Goal: Information Seeking & Learning: Find specific page/section

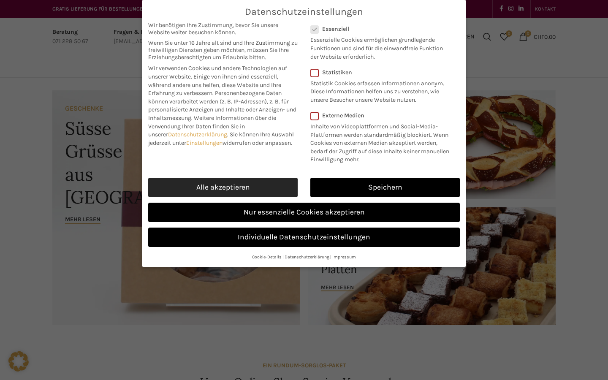
click at [252, 187] on link "Alle akzeptieren" at bounding box center [222, 187] width 149 height 19
checkbox input "true"
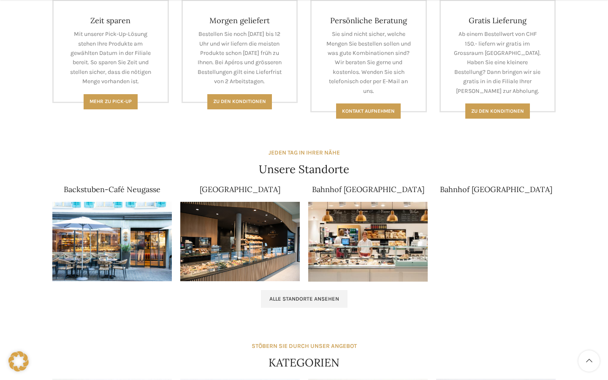
scroll to position [406, 0]
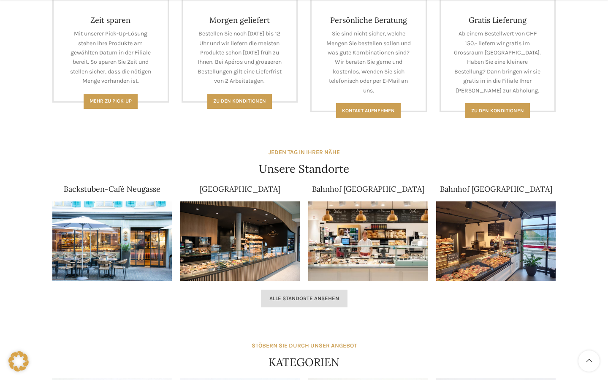
click at [320, 293] on span "Alle Standorte ansehen" at bounding box center [304, 298] width 70 height 7
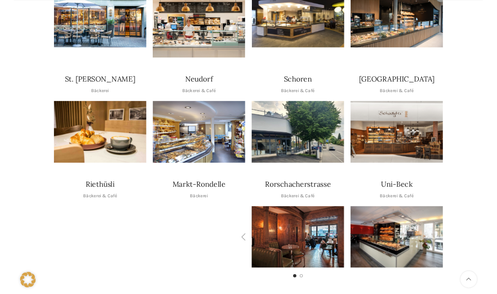
scroll to position [264, 0]
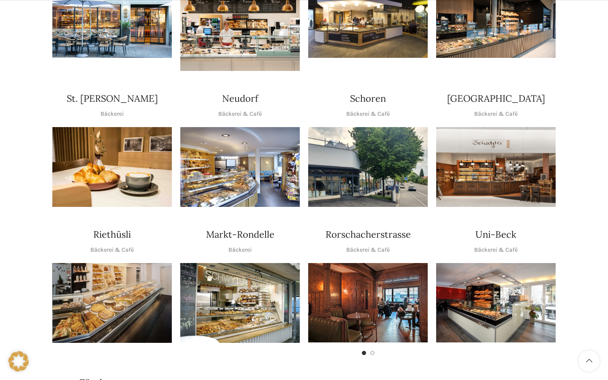
click at [391, 304] on img "1 / 2" at bounding box center [367, 302] width 119 height 79
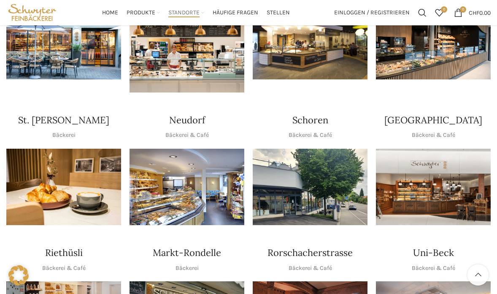
scroll to position [240, 0]
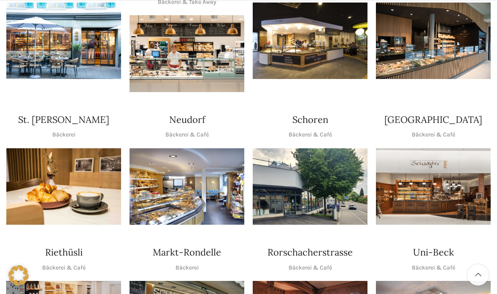
click at [162, 63] on img "1 / 1" at bounding box center [187, 53] width 115 height 76
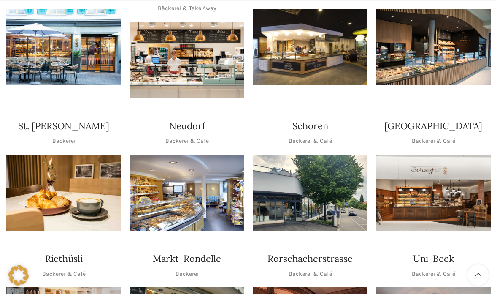
scroll to position [235, 0]
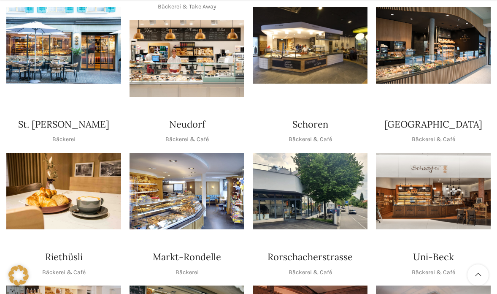
click at [198, 165] on img "1 / 1" at bounding box center [187, 191] width 115 height 76
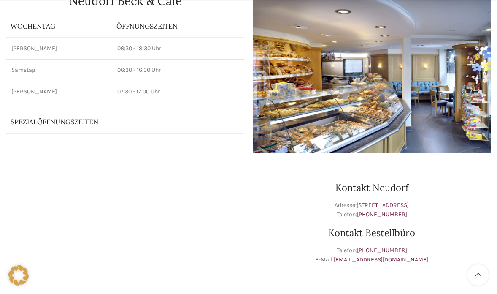
scroll to position [112, 0]
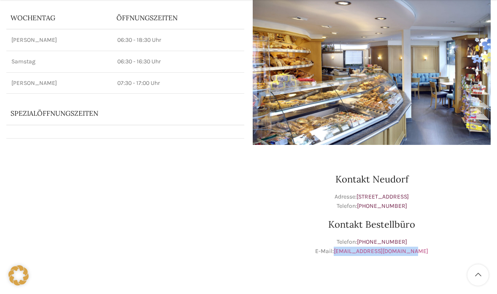
drag, startPoint x: 425, startPoint y: 251, endPoint x: 343, endPoint y: 251, distance: 81.9
click at [343, 251] on p "Telefon: +41 71 228 50 67 E-Mail: bestellungen@schwyter.com" at bounding box center [372, 246] width 238 height 19
copy link "[EMAIL_ADDRESS][DOMAIN_NAME]"
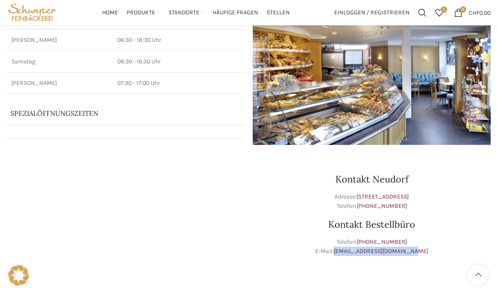
scroll to position [0, 0]
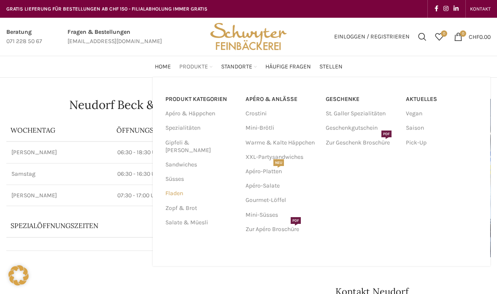
click at [177, 186] on link "Fladen" at bounding box center [200, 193] width 70 height 14
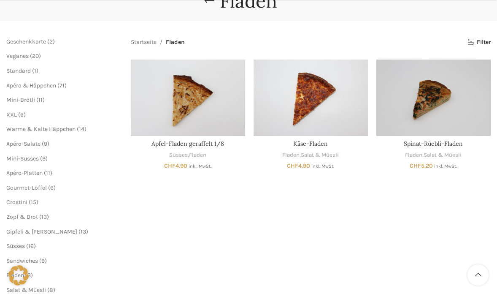
scroll to position [96, 0]
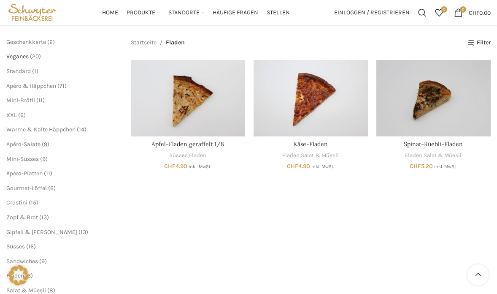
click at [14, 57] on span "Veganes" at bounding box center [17, 56] width 22 height 7
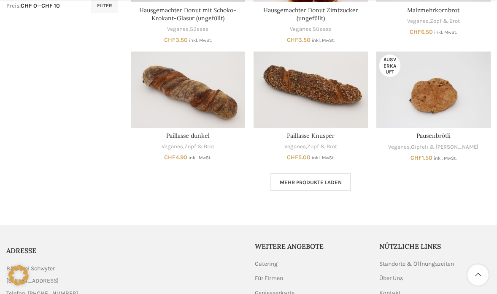
scroll to position [477, 0]
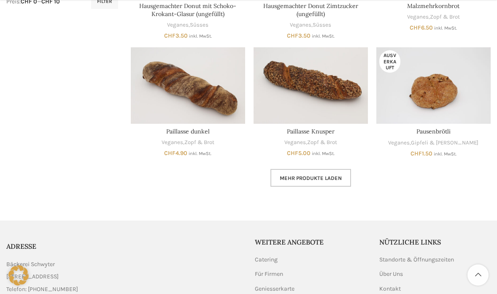
click at [304, 177] on span "Mehr Produkte laden" at bounding box center [311, 178] width 62 height 7
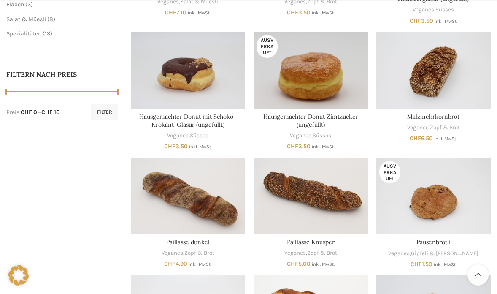
scroll to position [367, 0]
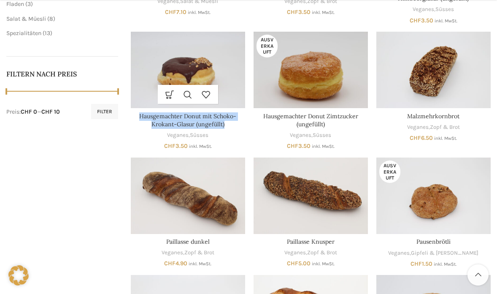
drag, startPoint x: 228, startPoint y: 126, endPoint x: 136, endPoint y: 115, distance: 93.1
click at [136, 115] on h3 "Hausgemachter Donut mit Schoko-Krokant-Glasur (ungefüllt)" at bounding box center [188, 120] width 114 height 16
copy link "Hausgemachter Donut mit Schoko-Krokant-Glasur (ungefüllt)"
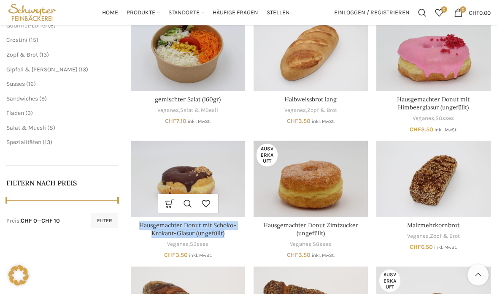
scroll to position [255, 0]
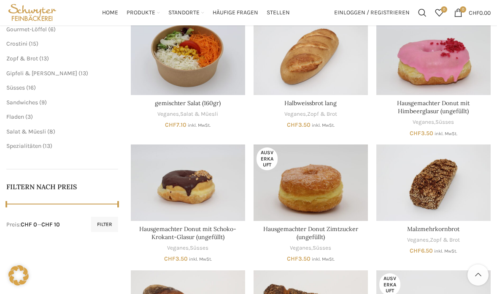
click at [29, 121] on li "Fladen 3 3 Produkte" at bounding box center [62, 117] width 112 height 8
click at [26, 116] on span "3 3 Produkte" at bounding box center [28, 116] width 9 height 7
click at [15, 118] on span "Fladen" at bounding box center [15, 116] width 18 height 7
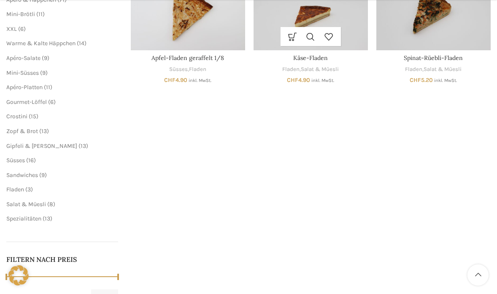
scroll to position [182, 0]
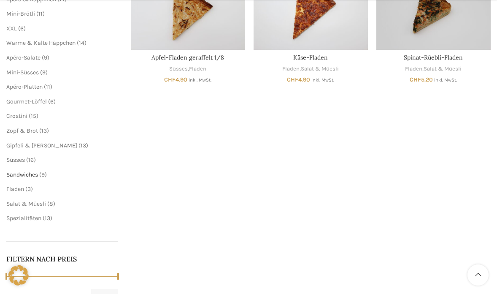
click at [18, 173] on span "Sandwiches" at bounding box center [22, 174] width 32 height 7
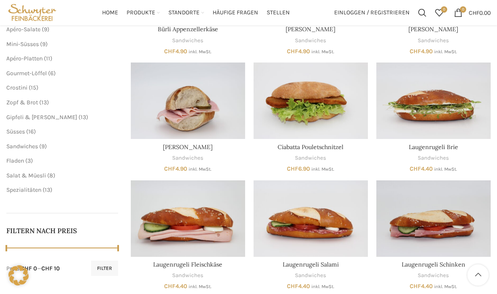
scroll to position [206, 0]
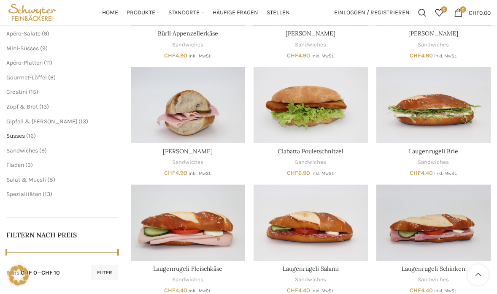
click at [21, 136] on span "Süsses" at bounding box center [15, 135] width 19 height 7
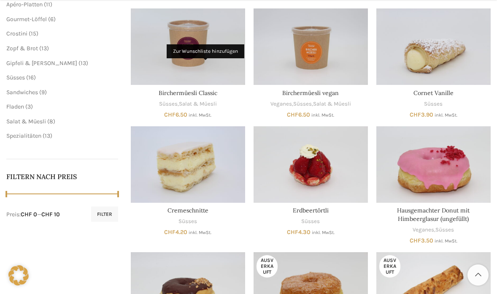
scroll to position [385, 0]
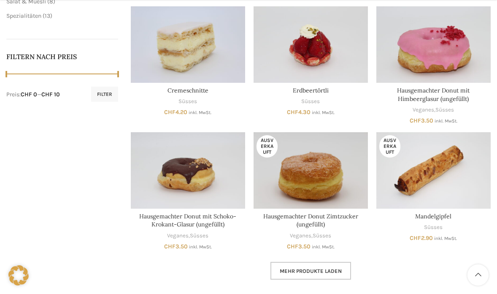
click at [309, 266] on link "Mehr Produkte laden" at bounding box center [311, 271] width 81 height 18
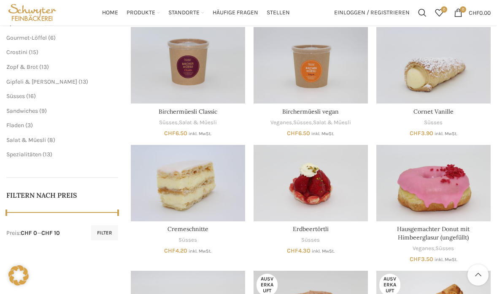
scroll to position [244, 0]
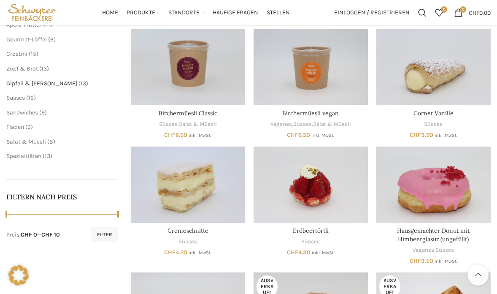
click at [26, 80] on span "Gipfeli & [PERSON_NAME]" at bounding box center [41, 83] width 71 height 7
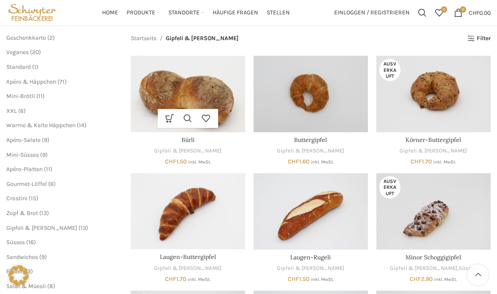
scroll to position [93, 0]
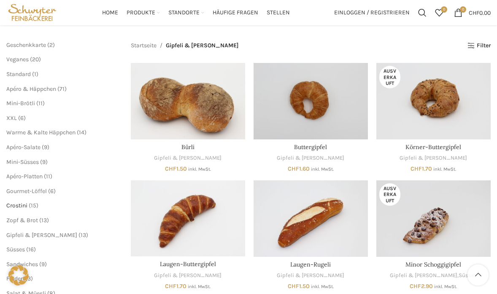
click at [16, 206] on span "Crostini" at bounding box center [16, 205] width 21 height 7
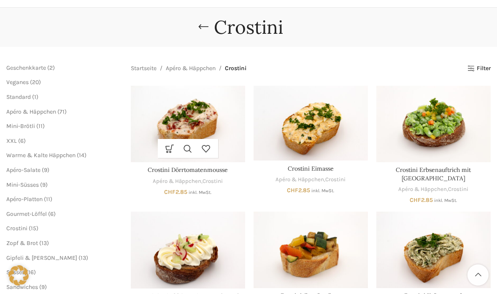
scroll to position [73, 0]
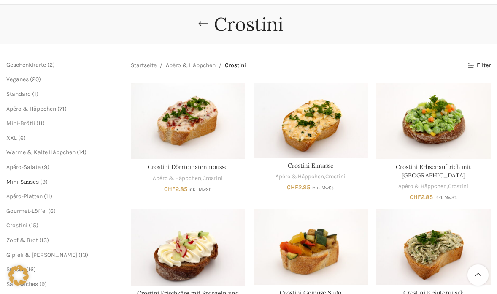
click at [10, 181] on span "Mini-Süsses" at bounding box center [22, 181] width 33 height 7
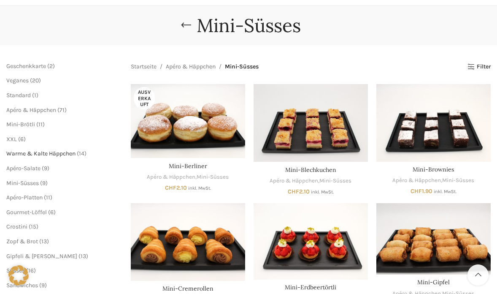
scroll to position [67, 0]
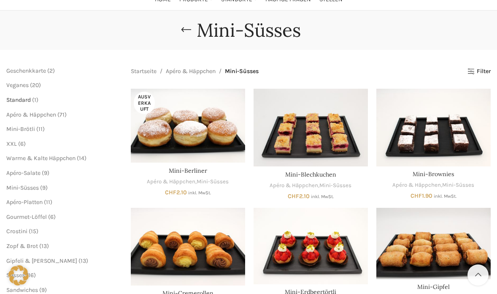
click at [23, 102] on span "Standard" at bounding box center [18, 99] width 24 height 7
